Goal: Check status: Check status

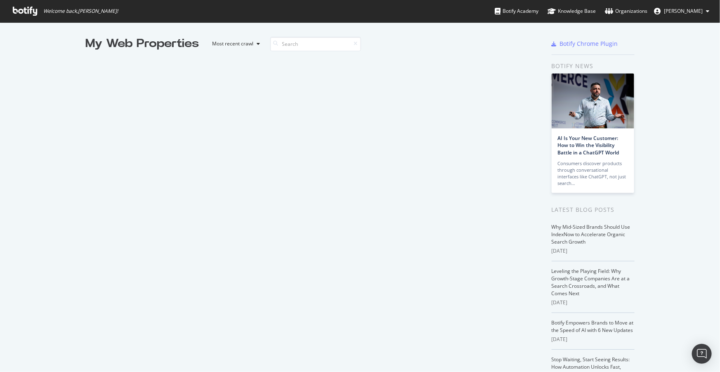
scroll to position [1382, 0]
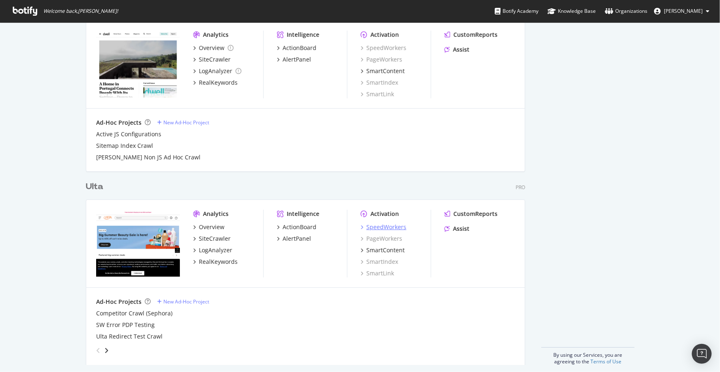
click at [393, 228] on div "SpeedWorkers" at bounding box center [386, 227] width 40 height 8
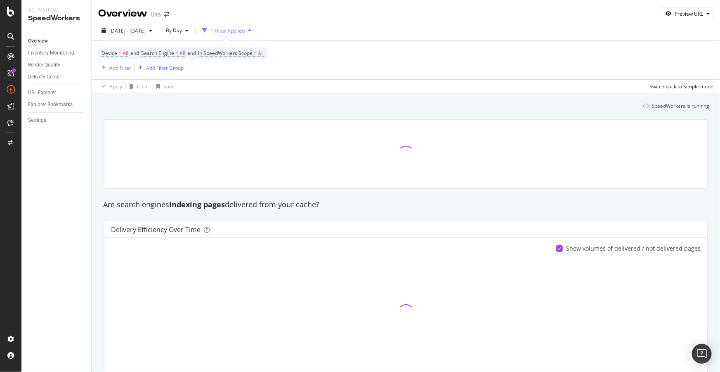
click at [297, 205] on div "Are search engines indexing pages delivered from your cache?" at bounding box center [405, 204] width 613 height 11
drag, startPoint x: 297, startPoint y: 205, endPoint x: 271, endPoint y: 205, distance: 26.4
click at [271, 205] on div "Are search engines indexing pages delivered from your cache?" at bounding box center [405, 204] width 613 height 11
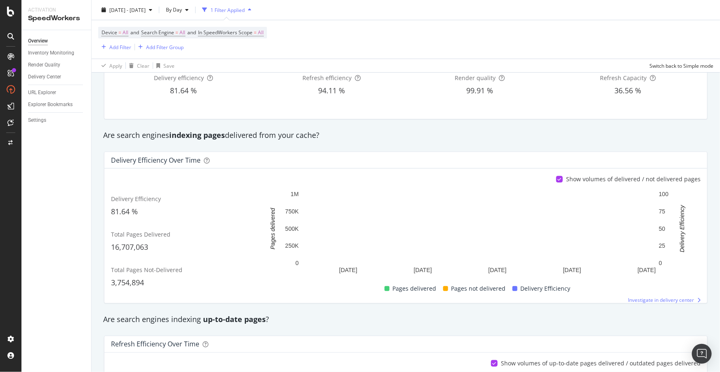
scroll to position [75, 0]
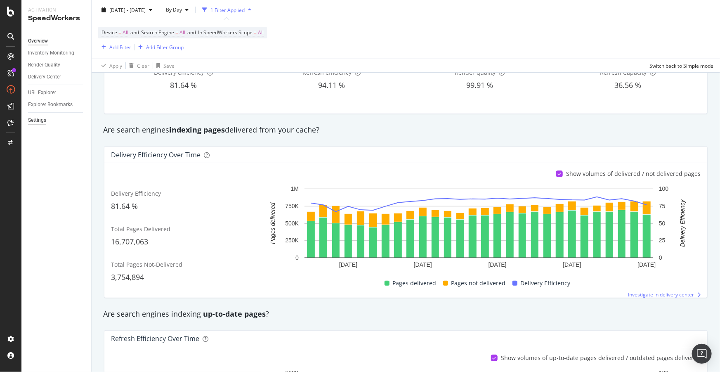
click at [45, 120] on div "Settings" at bounding box center [37, 120] width 18 height 9
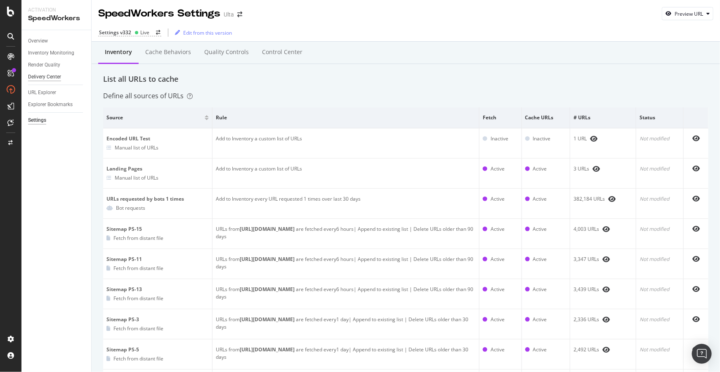
click at [40, 74] on div "Delivery Center" at bounding box center [44, 77] width 33 height 9
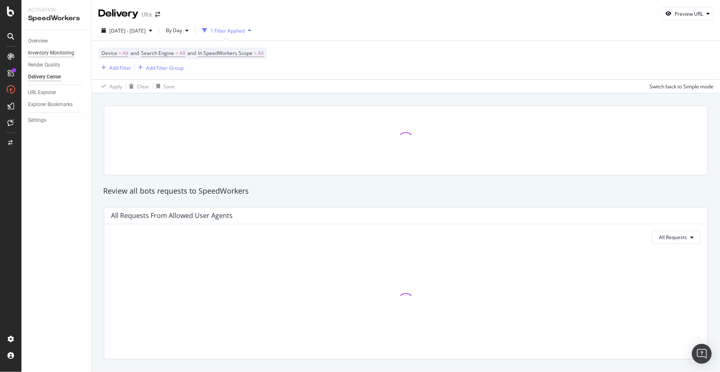
click at [38, 51] on div "Inventory Monitoring" at bounding box center [51, 53] width 46 height 9
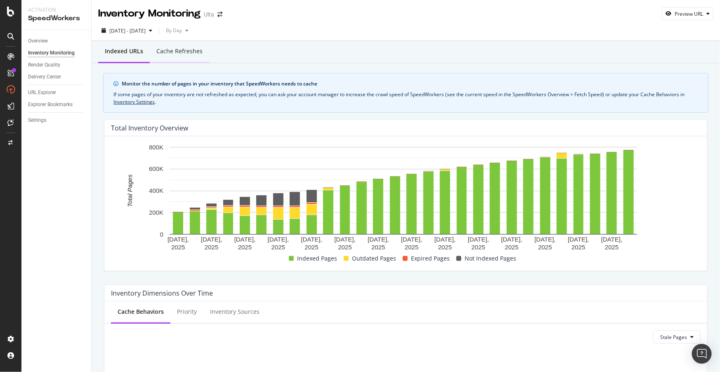
click at [162, 55] on div "Cache refreshes" at bounding box center [179, 51] width 46 height 8
